Goal: Task Accomplishment & Management: Use online tool/utility

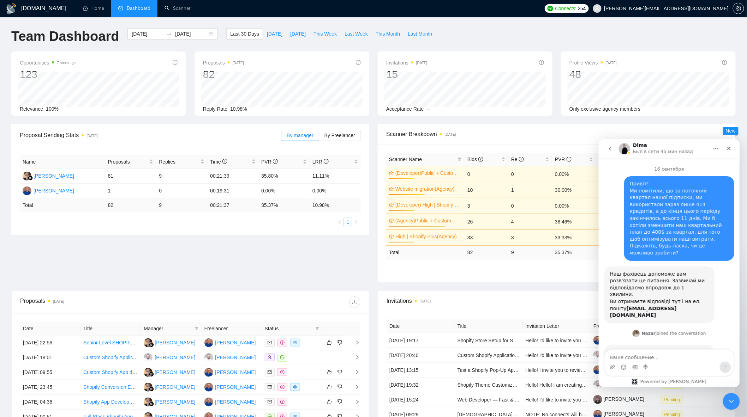
scroll to position [3709, 0]
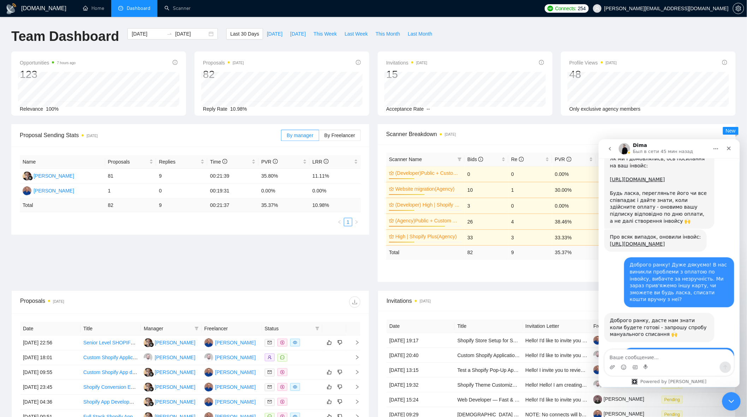
click at [731, 395] on div "Закрыть службу сообщений Intercom" at bounding box center [729, 400] width 17 height 17
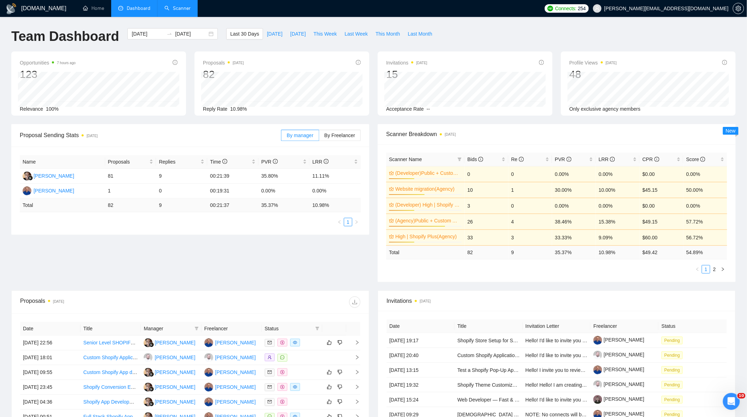
click at [164, 5] on link "Scanner" at bounding box center [177, 8] width 26 height 6
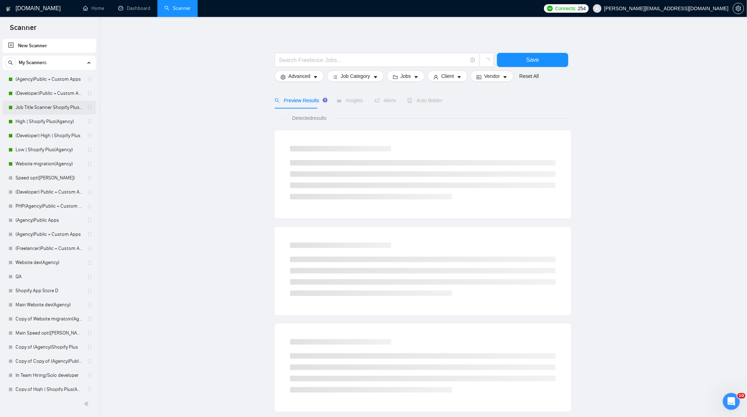
click at [54, 108] on link "Job Title Scanner Shopify Plus(Agency)" at bounding box center [49, 108] width 67 height 14
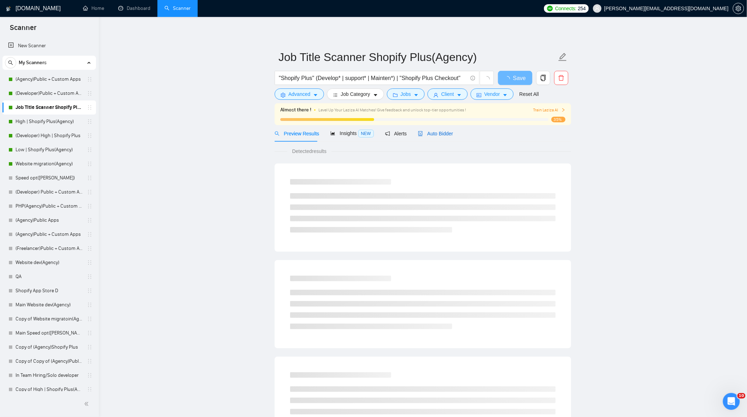
click at [431, 133] on span "Auto Bidder" at bounding box center [435, 134] width 35 height 6
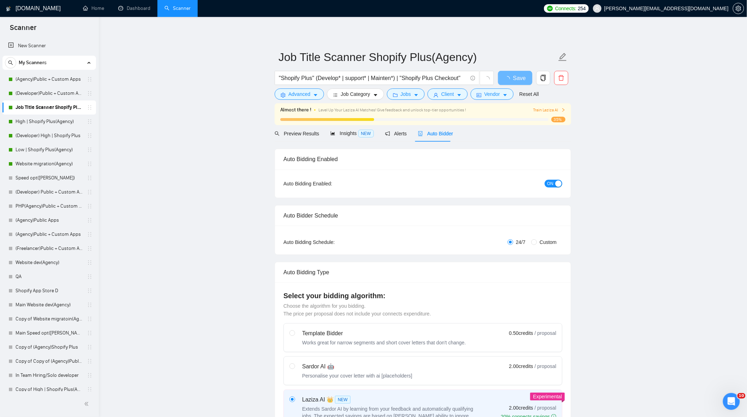
checkbox input "true"
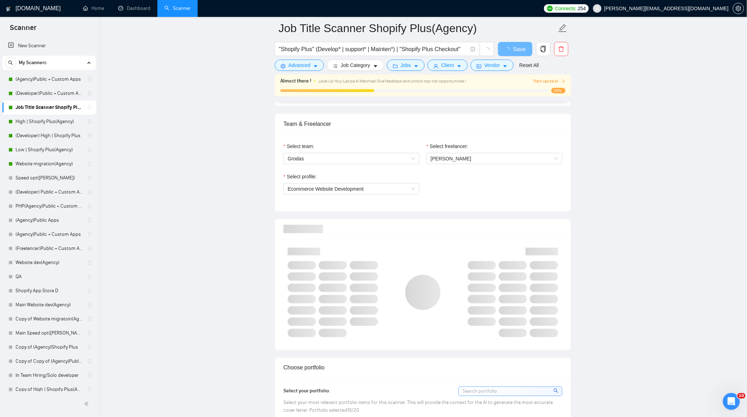
scroll to position [745, 0]
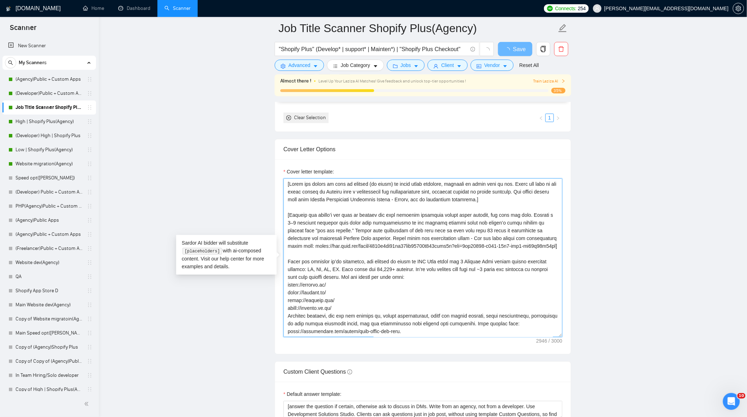
drag, startPoint x: 552, startPoint y: 249, endPoint x: 281, endPoint y: 186, distance: 278.3
click at [281, 186] on div "Cover letter template:" at bounding box center [423, 256] width 296 height 195
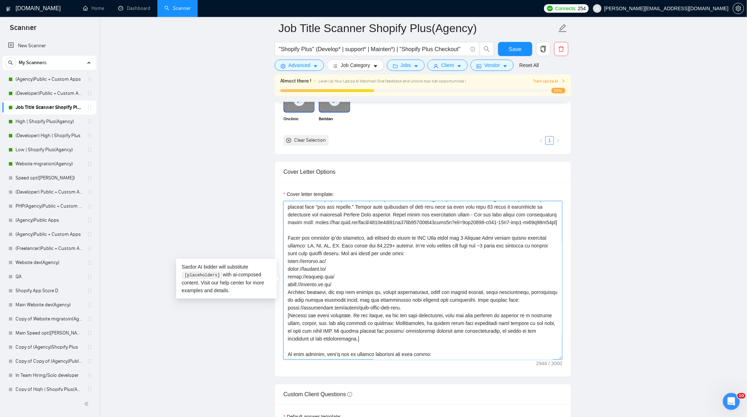
scroll to position [39, 0]
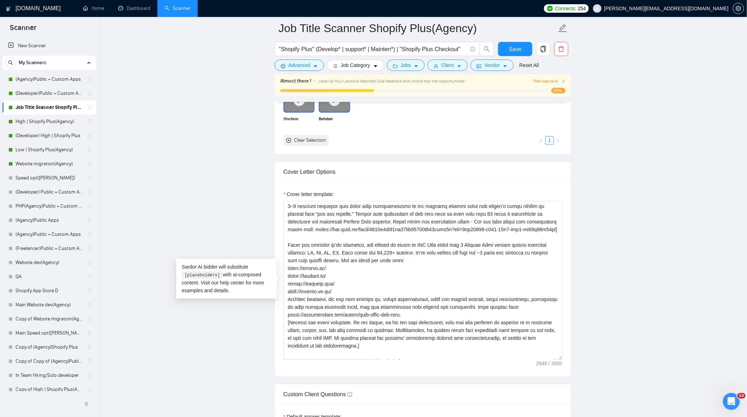
click at [629, 240] on main "Job Title Scanner Shopify Plus(Agency) "Shopify Plus" (Develop* | support* | Ma…" at bounding box center [422, 265] width 625 height 1964
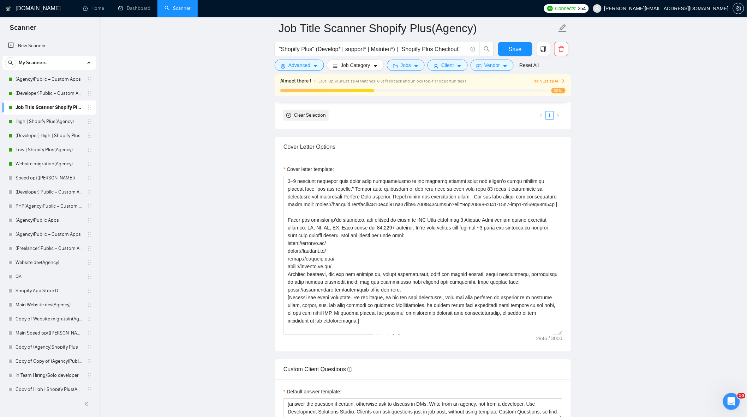
scroll to position [784, 0]
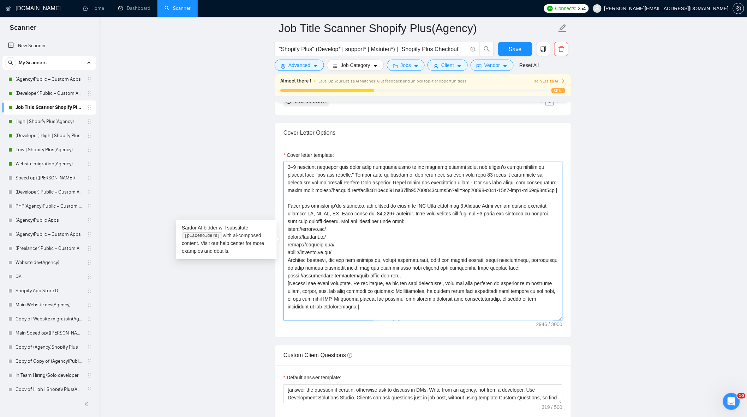
drag, startPoint x: 300, startPoint y: 195, endPoint x: 550, endPoint y: 195, distance: 249.8
click at [550, 195] on textarea "Cover letter template:" at bounding box center [422, 241] width 279 height 159
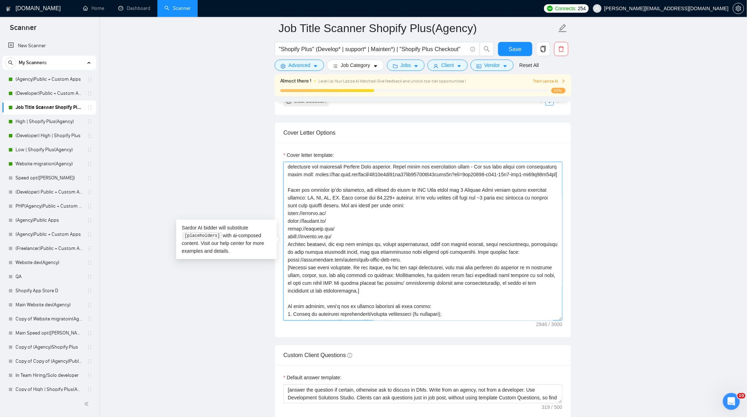
drag, startPoint x: 296, startPoint y: 212, endPoint x: 411, endPoint y: 260, distance: 125.3
click at [411, 260] on textarea "Cover letter template:" at bounding box center [422, 241] width 279 height 159
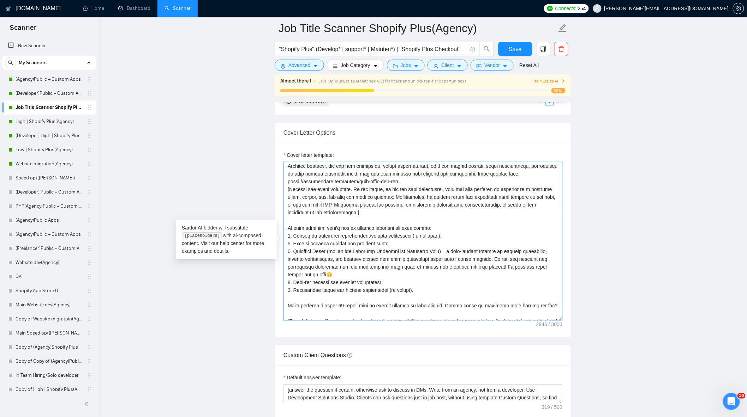
scroll to position [147, 0]
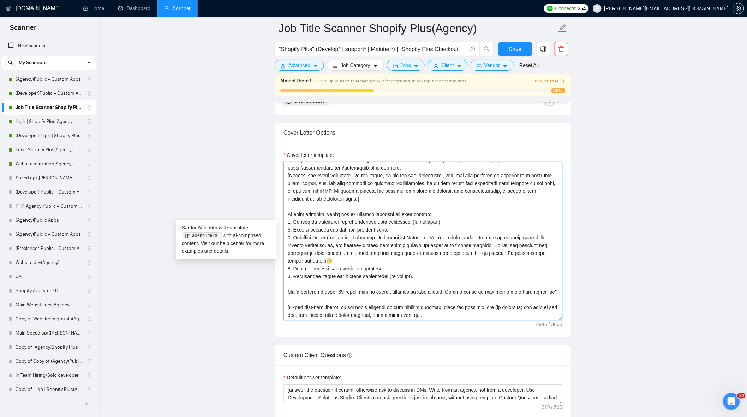
drag, startPoint x: 288, startPoint y: 217, endPoint x: 552, endPoint y: 296, distance: 275.3
click at [552, 296] on textarea "Cover letter template:" at bounding box center [422, 241] width 279 height 159
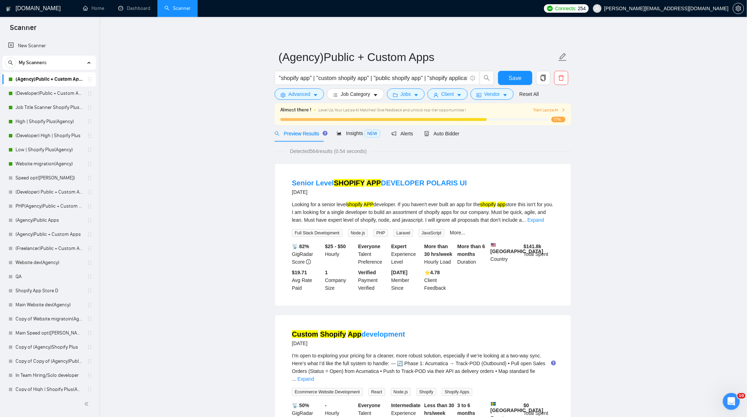
scroll to position [3709, 0]
